Goal: Find specific page/section: Find specific page/section

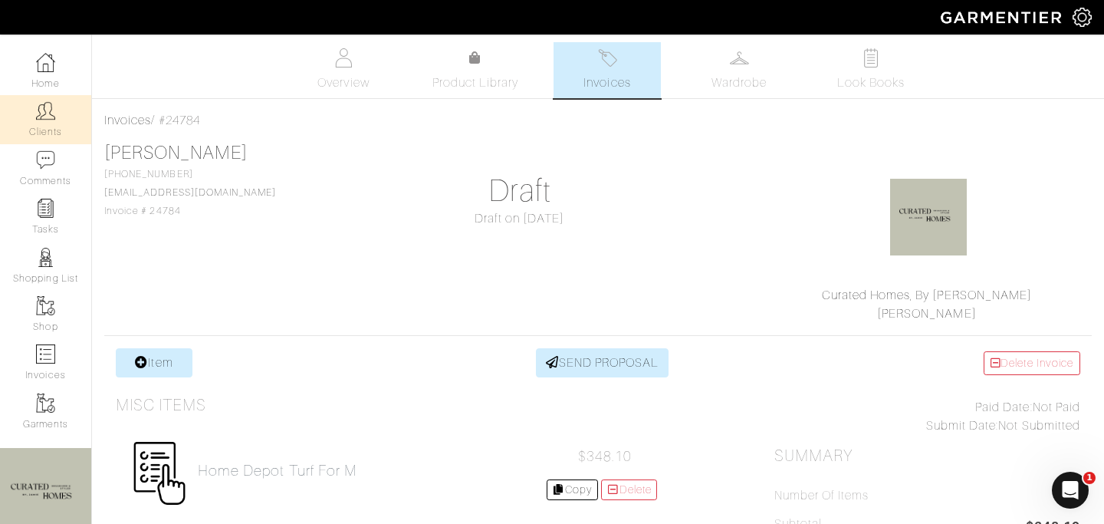
click at [40, 112] on img at bounding box center [45, 110] width 19 height 19
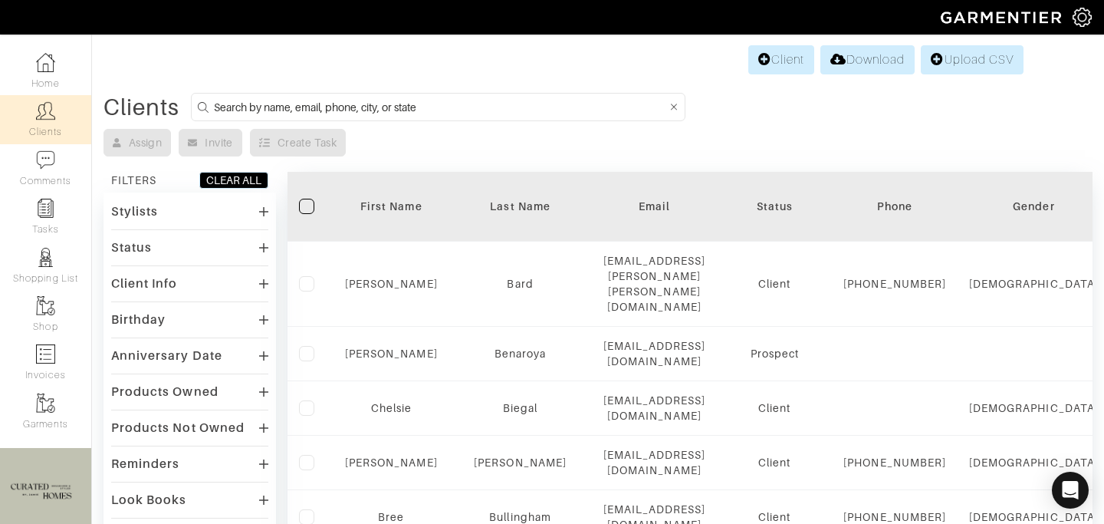
click at [412, 98] on input at bounding box center [440, 106] width 453 height 19
type input "g"
type input "david"
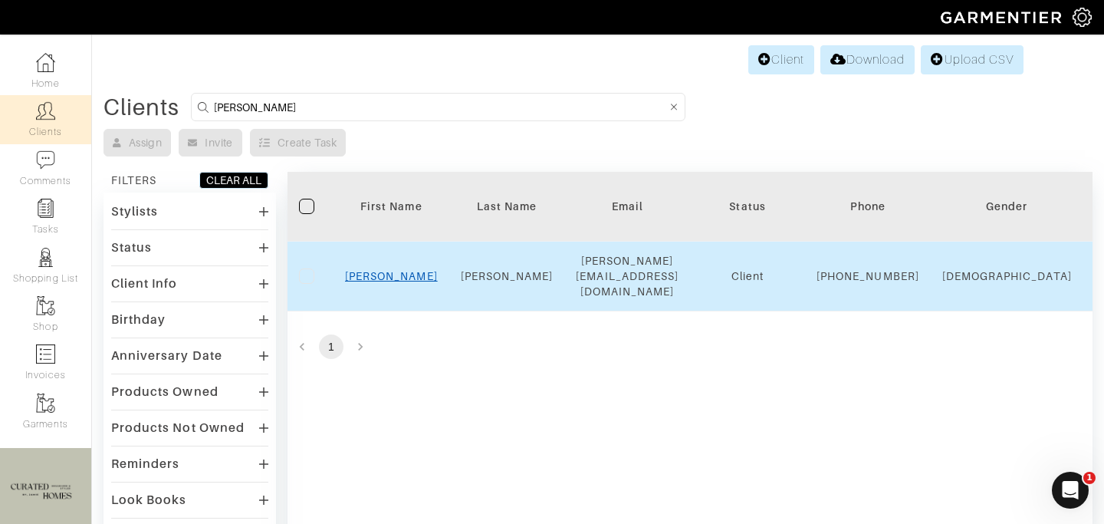
click at [389, 279] on link "David" at bounding box center [391, 276] width 93 height 12
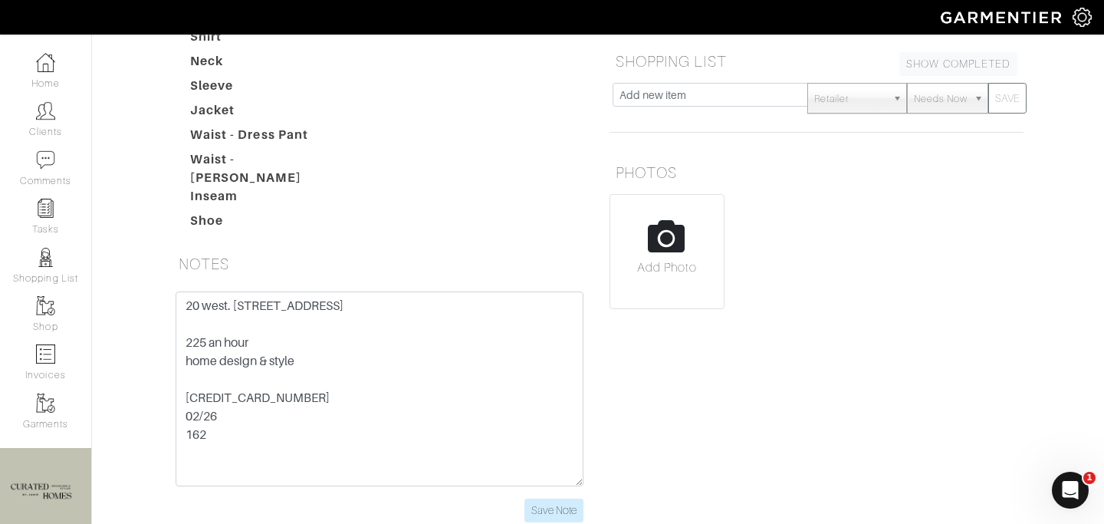
scroll to position [276, 0]
